Goal: Task Accomplishment & Management: Manage account settings

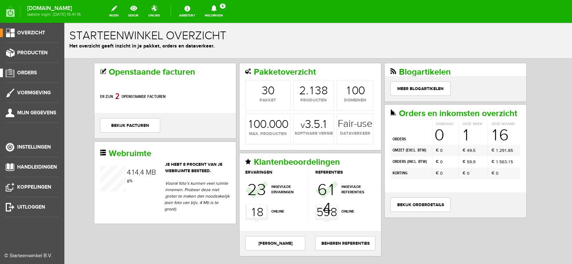
click at [26, 74] on span "Orders" at bounding box center [27, 73] width 20 height 6
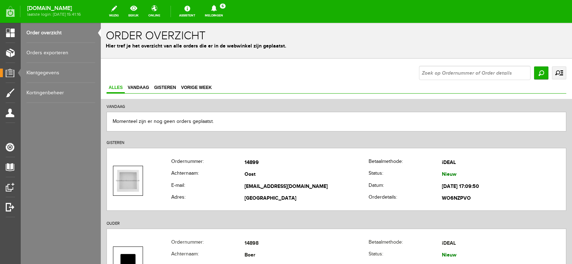
click at [223, 10] on icon at bounding box center [214, 8] width 18 height 6
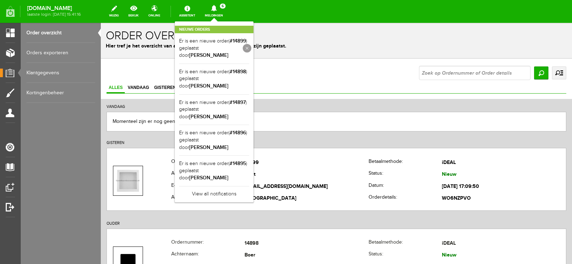
click at [251, 44] on link at bounding box center [247, 48] width 9 height 9
click at [0, 0] on link at bounding box center [0, 0] width 0 height 0
click at [251, 44] on link at bounding box center [247, 48] width 9 height 9
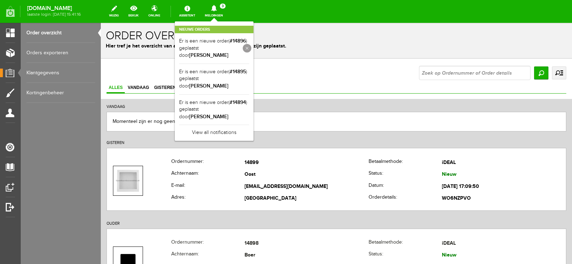
click at [251, 44] on link at bounding box center [247, 48] width 9 height 9
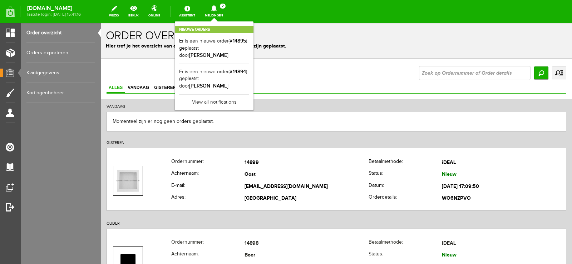
click at [0, 0] on link at bounding box center [0, 0] width 0 height 0
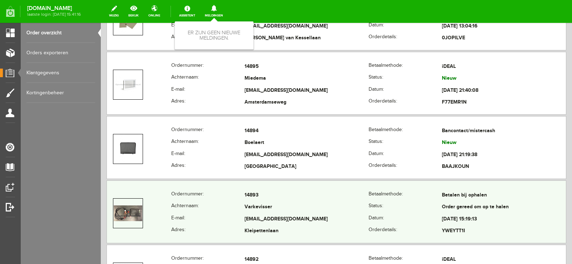
scroll to position [358, 0]
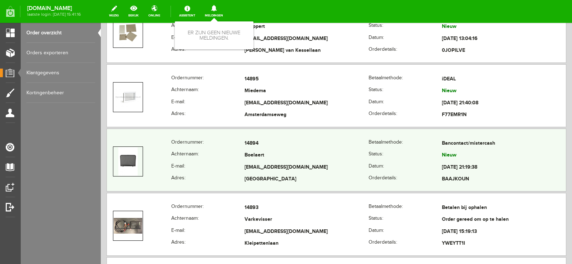
click at [294, 153] on td "Boelaert" at bounding box center [307, 156] width 124 height 12
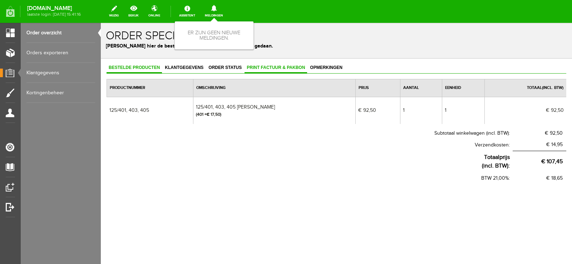
click at [279, 68] on span "Print factuur & pakbon" at bounding box center [276, 67] width 63 height 5
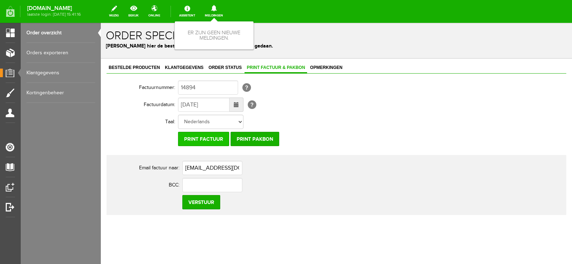
click at [196, 138] on input "Print factuur" at bounding box center [203, 139] width 51 height 14
click at [262, 136] on input "Print pakbon" at bounding box center [255, 139] width 49 height 14
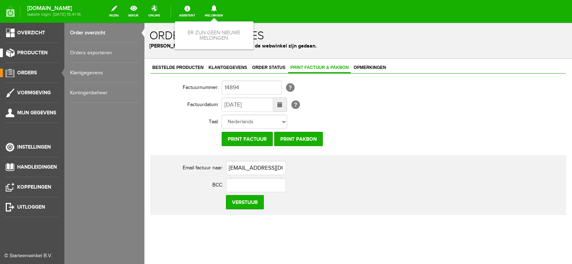
click at [31, 50] on span "Producten" at bounding box center [32, 53] width 30 height 6
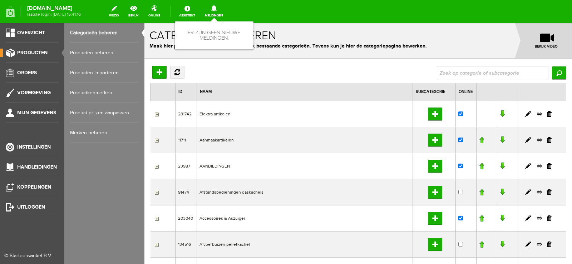
click at [89, 50] on link "Producten beheren" at bounding box center [104, 53] width 69 height 20
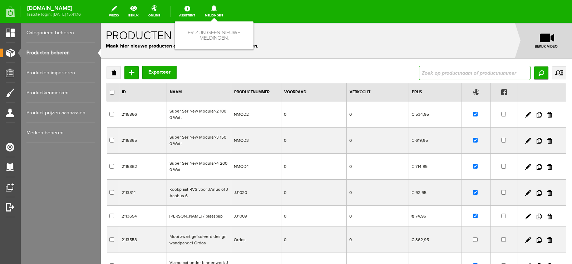
click at [442, 74] on input "text" at bounding box center [475, 73] width 112 height 14
type input "125/401"
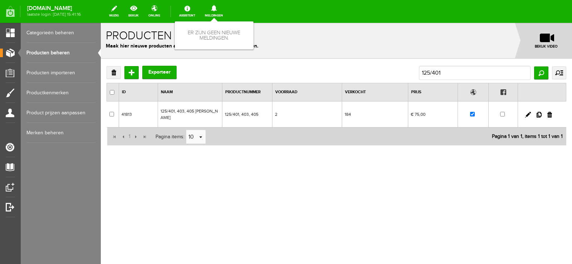
click at [361, 110] on td "184" at bounding box center [375, 115] width 66 height 26
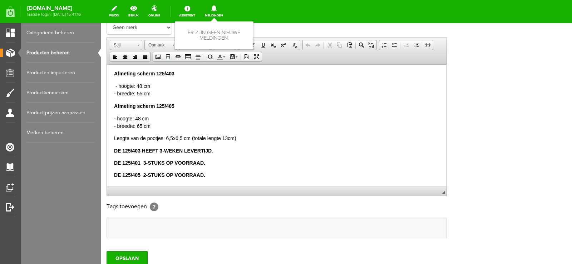
scroll to position [131, 0]
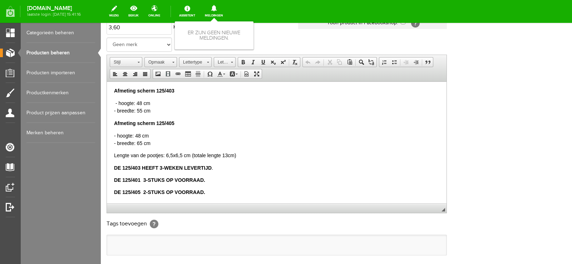
click at [143, 178] on strong "DE 125/401 3-STUKS OP VOORRAAD." at bounding box center [159, 180] width 91 height 6
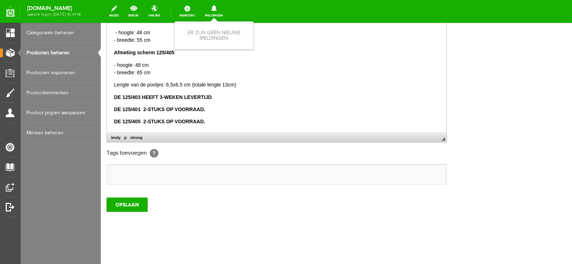
scroll to position [202, 0]
click at [132, 205] on input "OPSLAAN" at bounding box center [127, 204] width 41 height 14
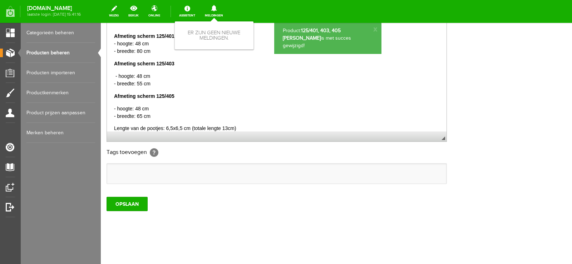
scroll to position [0, 0]
click at [125, 201] on input "OPSLAAN" at bounding box center [127, 204] width 41 height 14
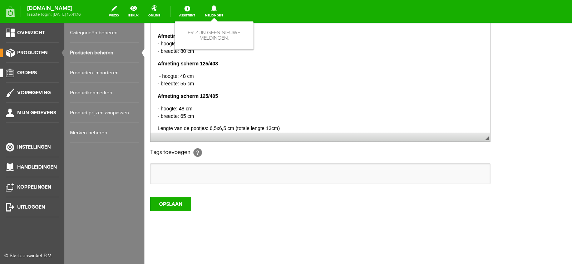
click at [24, 70] on span "Orders" at bounding box center [27, 73] width 20 height 6
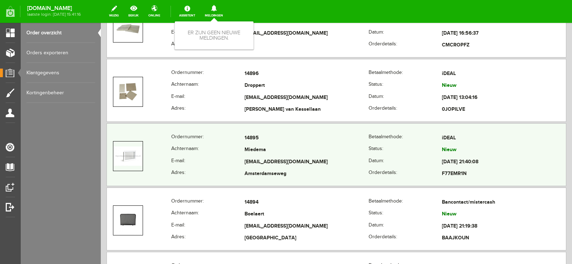
scroll to position [286, 0]
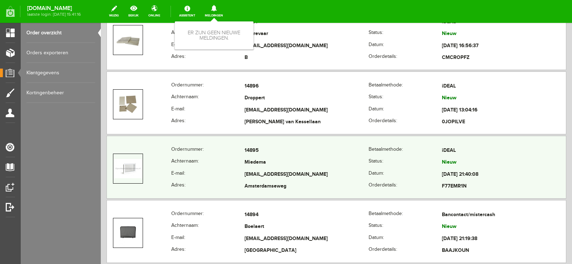
click at [315, 171] on td "[EMAIL_ADDRESS][DOMAIN_NAME]" at bounding box center [307, 175] width 124 height 12
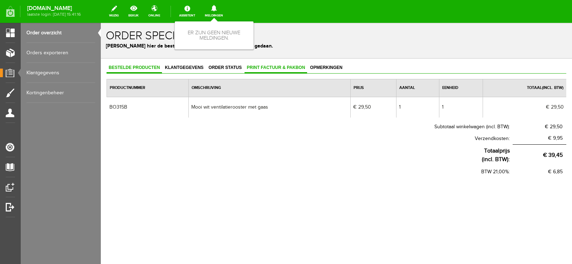
click at [279, 67] on span "Print factuur & pakbon" at bounding box center [276, 67] width 63 height 5
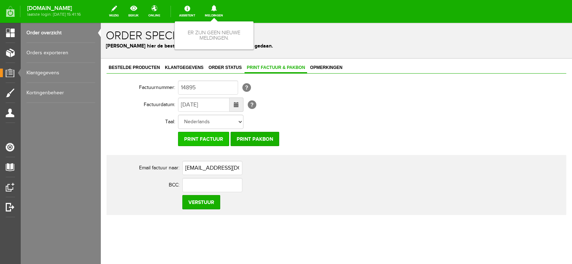
click at [213, 139] on input "Print factuur" at bounding box center [203, 139] width 51 height 14
click at [259, 136] on input "Print pakbon" at bounding box center [255, 139] width 49 height 14
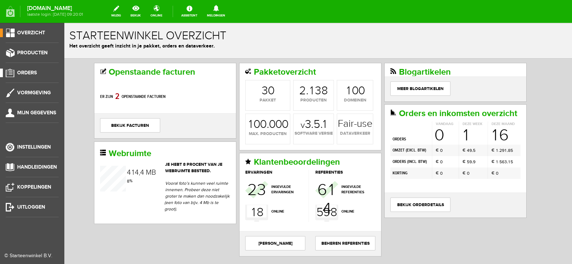
click at [33, 74] on span "Orders" at bounding box center [27, 73] width 20 height 6
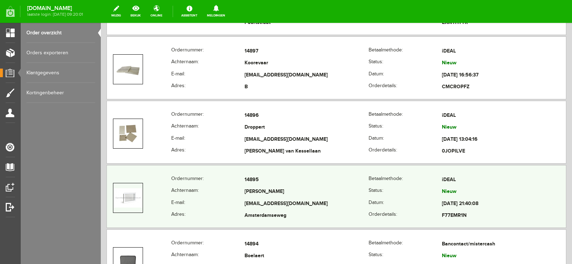
scroll to position [250, 0]
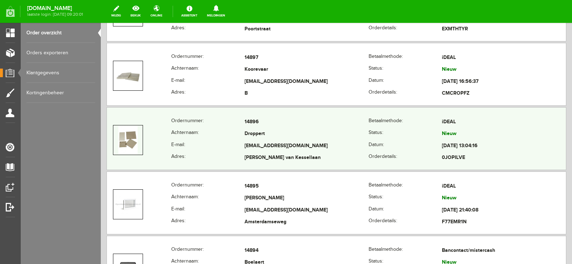
click at [290, 134] on td "Droppert" at bounding box center [307, 134] width 124 height 12
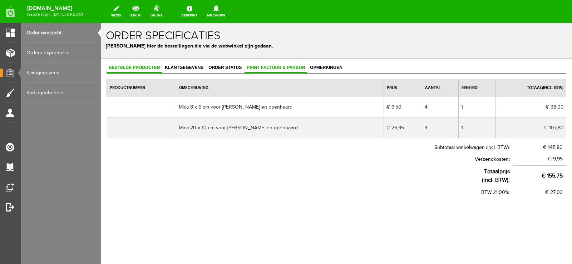
click at [281, 67] on span "Print factuur & pakbon" at bounding box center [276, 67] width 63 height 5
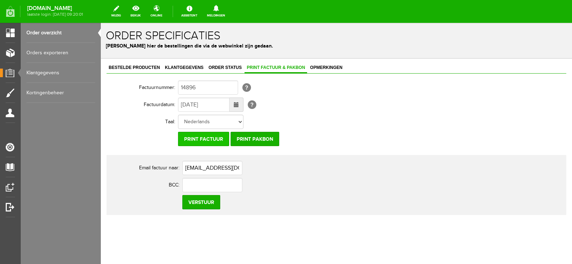
click at [216, 142] on input "Print factuur" at bounding box center [203, 139] width 51 height 14
click at [260, 137] on input "Print pakbon" at bounding box center [255, 139] width 49 height 14
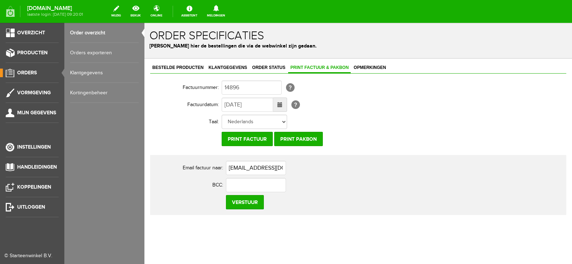
click at [31, 71] on span "Orders" at bounding box center [27, 73] width 20 height 6
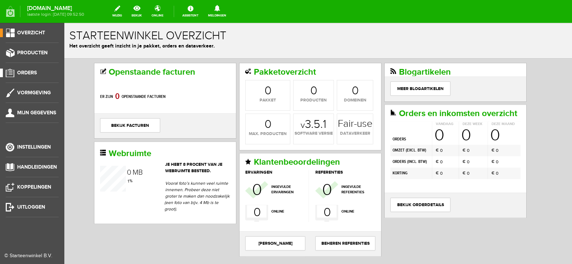
click at [33, 73] on span "Orders" at bounding box center [27, 73] width 20 height 6
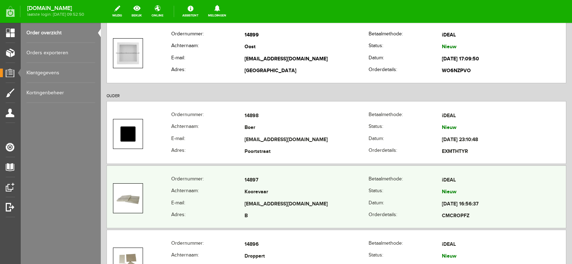
scroll to position [143, 0]
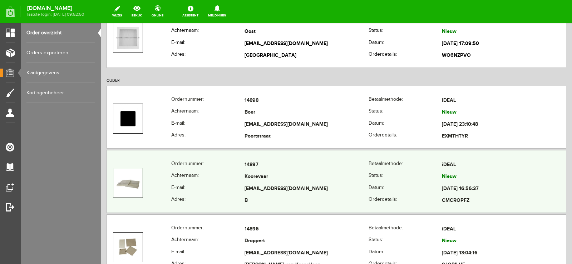
click at [320, 190] on td "[EMAIL_ADDRESS][DOMAIN_NAME]" at bounding box center [307, 189] width 124 height 12
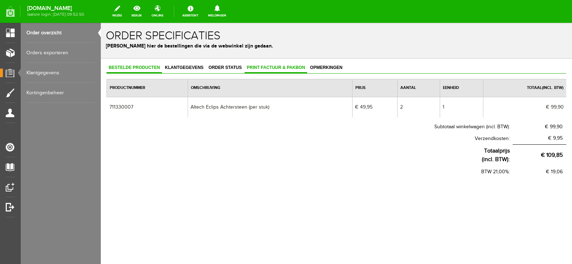
click at [279, 68] on span "Print factuur & pakbon" at bounding box center [276, 67] width 63 height 5
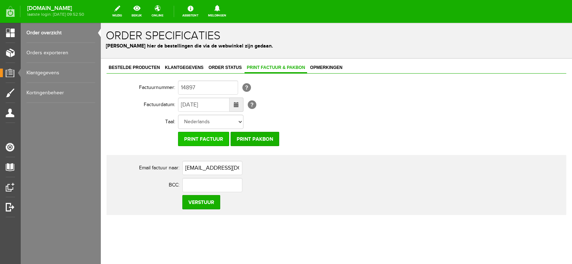
click at [215, 141] on input "Print factuur" at bounding box center [203, 139] width 51 height 14
click at [251, 142] on input "Print pakbon" at bounding box center [255, 139] width 49 height 14
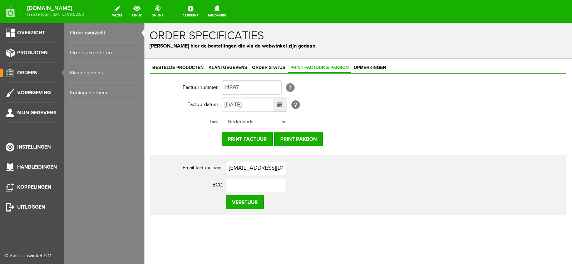
click at [31, 71] on span "Orders" at bounding box center [27, 73] width 20 height 6
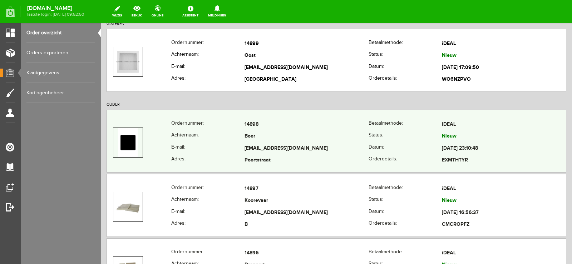
scroll to position [143, 0]
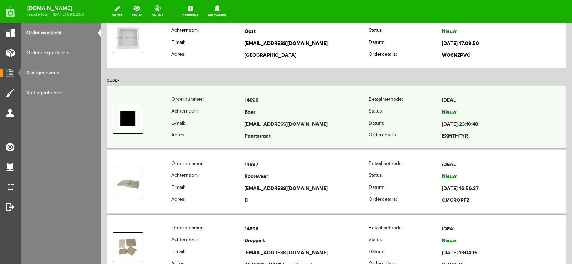
click at [319, 125] on td "[EMAIL_ADDRESS][DOMAIN_NAME]" at bounding box center [307, 125] width 124 height 12
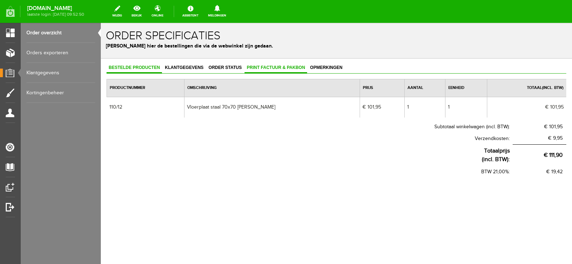
click at [279, 68] on span "Print factuur & pakbon" at bounding box center [276, 67] width 63 height 5
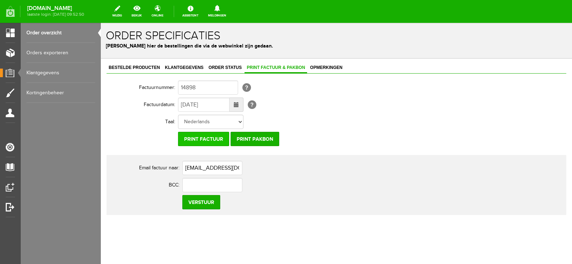
click at [213, 139] on input "Print factuur" at bounding box center [203, 139] width 51 height 14
click at [262, 138] on input "Print pakbon" at bounding box center [255, 139] width 49 height 14
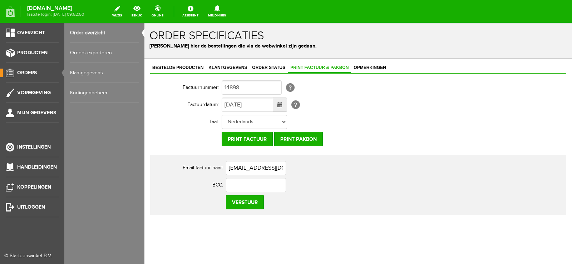
click at [30, 72] on span "Orders" at bounding box center [27, 73] width 20 height 6
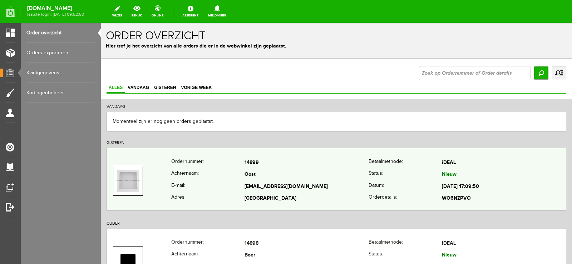
click at [308, 177] on td "Oost" at bounding box center [307, 175] width 124 height 12
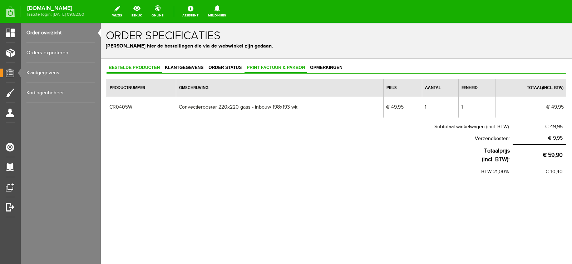
click at [280, 68] on span "Print factuur & pakbon" at bounding box center [276, 67] width 63 height 5
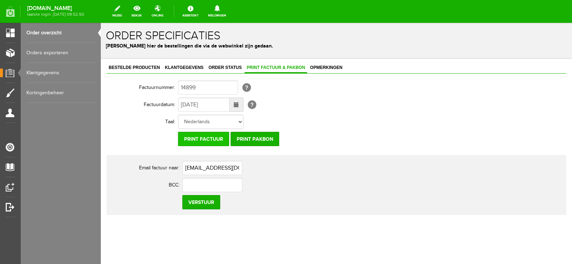
click at [211, 137] on input "Print factuur" at bounding box center [203, 139] width 51 height 14
click at [245, 138] on input "Print pakbon" at bounding box center [255, 139] width 49 height 14
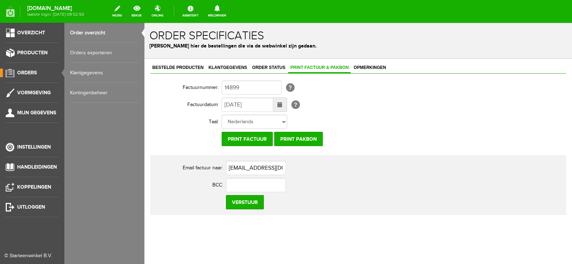
click at [26, 73] on span "Orders" at bounding box center [27, 73] width 20 height 6
